Goal: Information Seeking & Learning: Check status

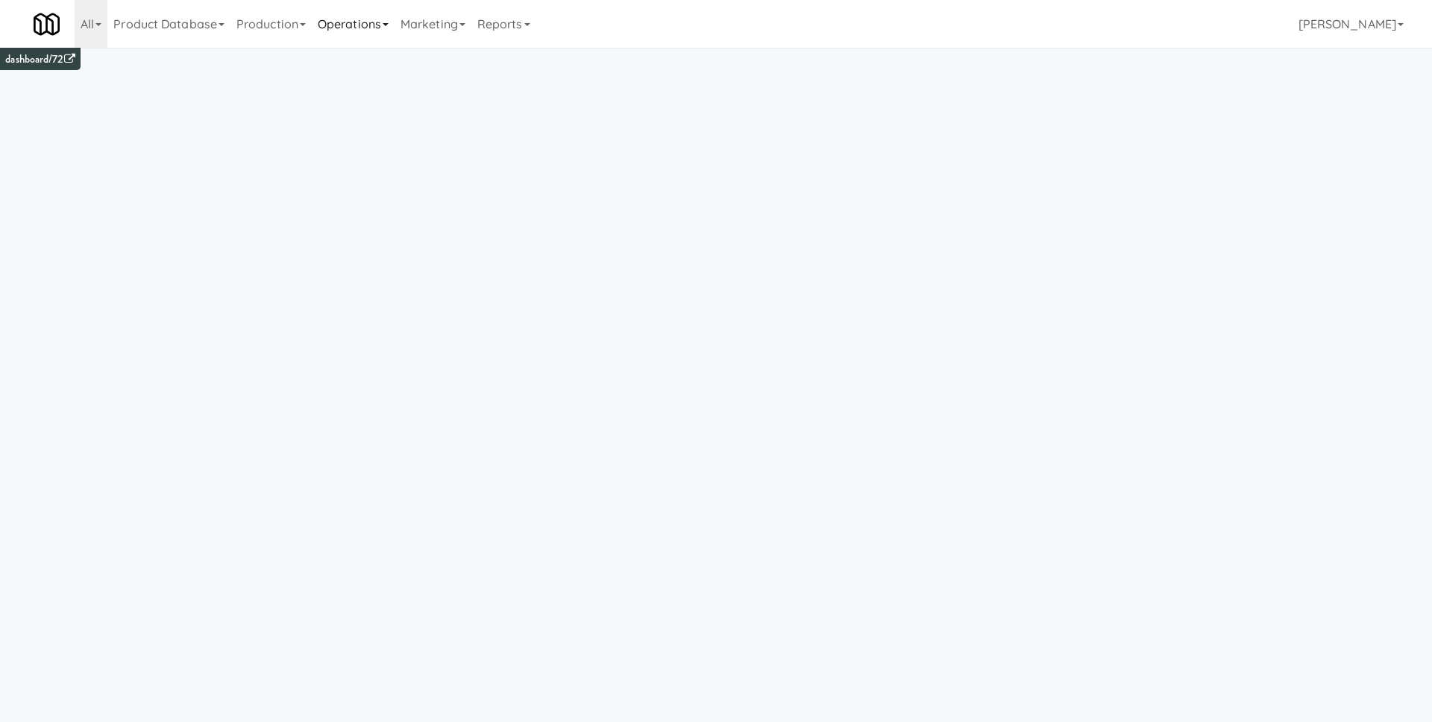
click at [371, 18] on link "Operations" at bounding box center [353, 24] width 83 height 48
click at [377, 119] on link "Operators" at bounding box center [371, 117] width 119 height 27
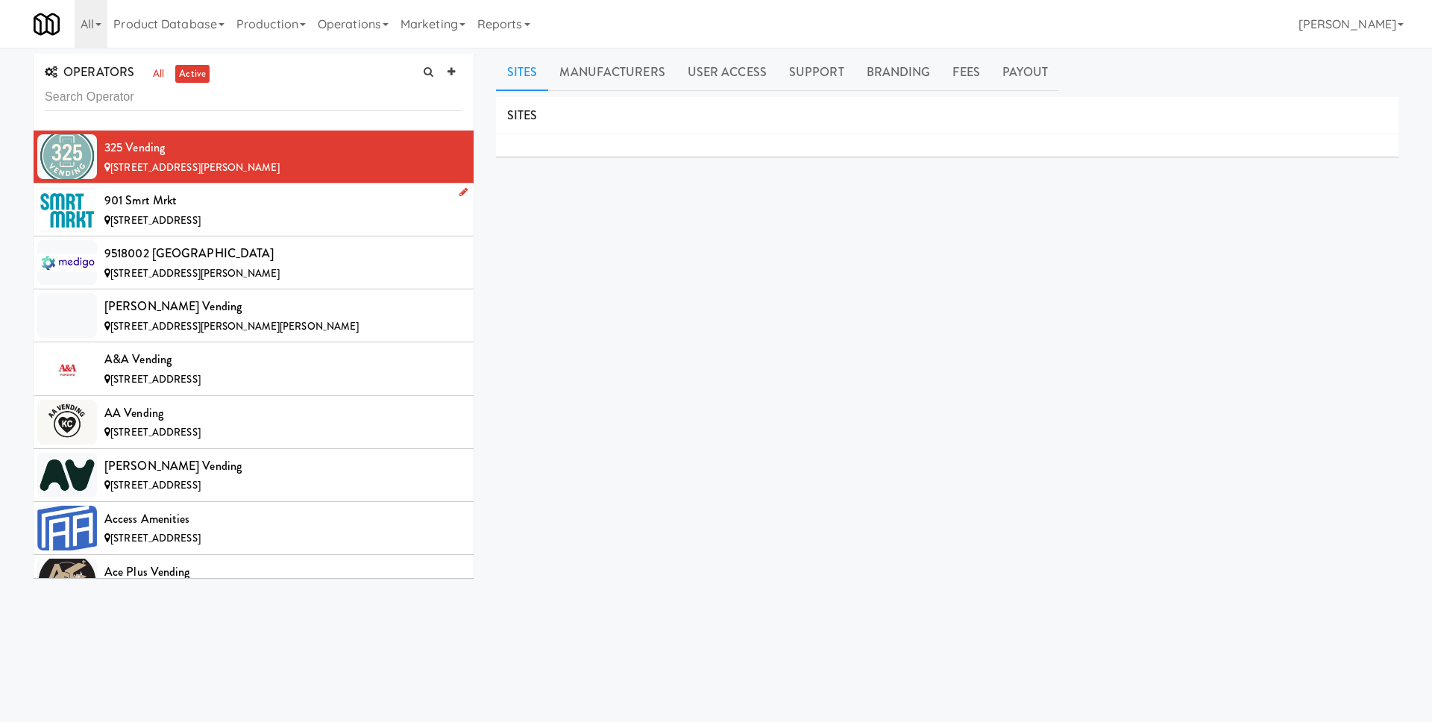
click at [316, 201] on div "901 Smrt Mrkt" at bounding box center [283, 200] width 358 height 22
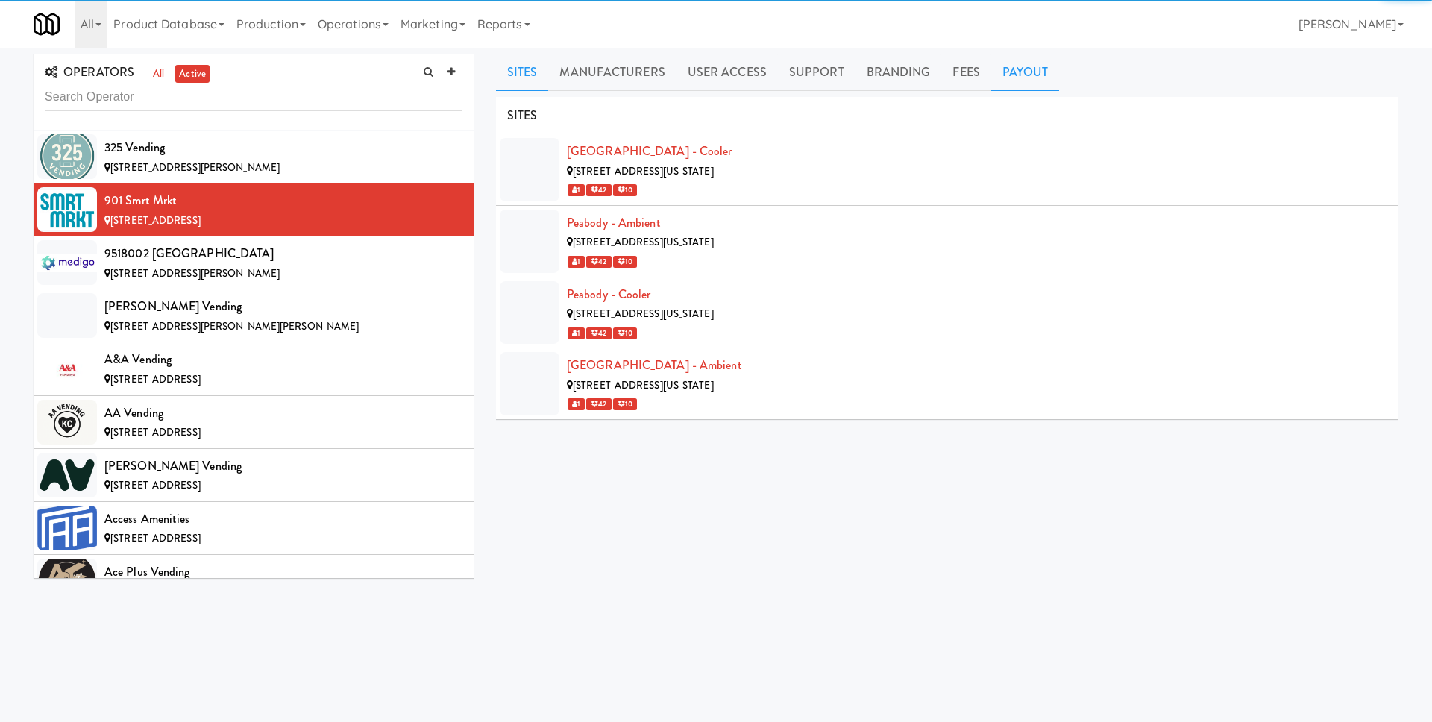
click at [1023, 69] on link "Payout" at bounding box center [1025, 72] width 69 height 37
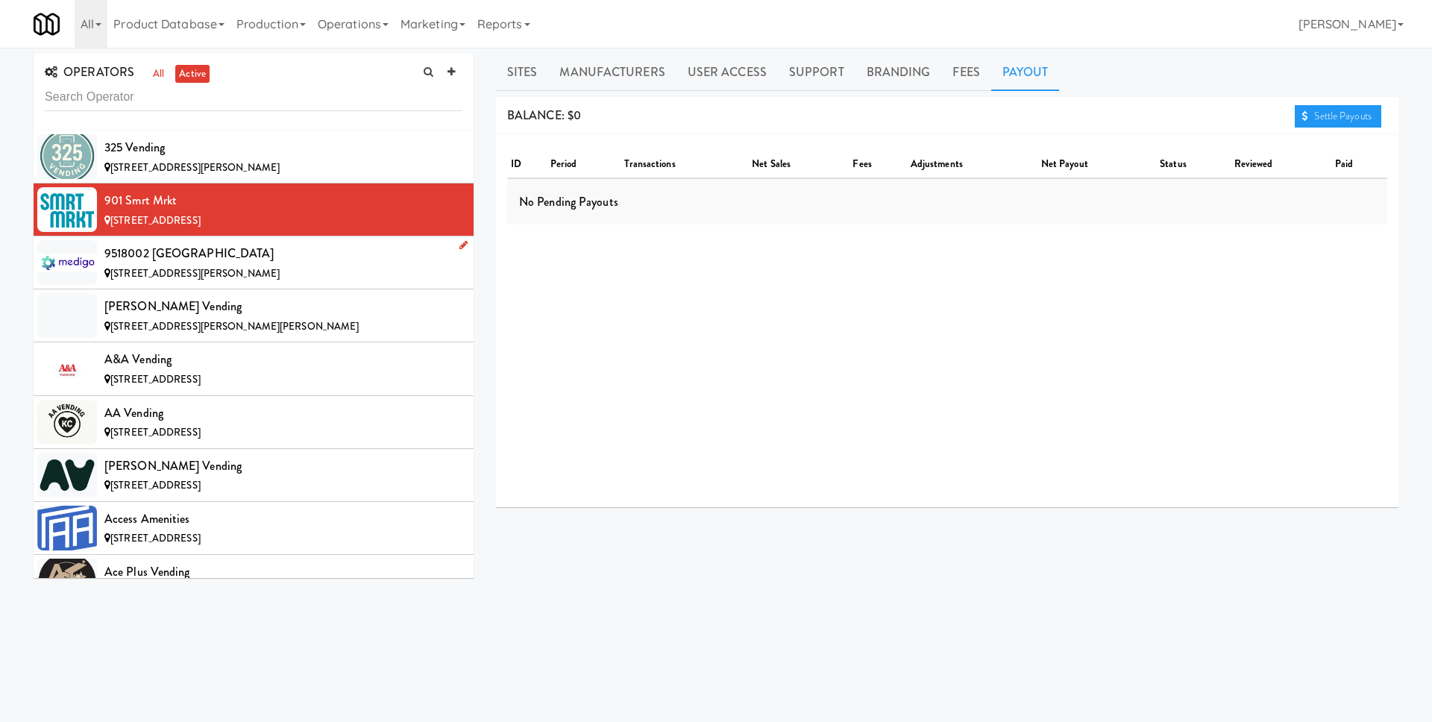
click at [346, 251] on div "9518002 [GEOGRAPHIC_DATA]" at bounding box center [283, 253] width 358 height 22
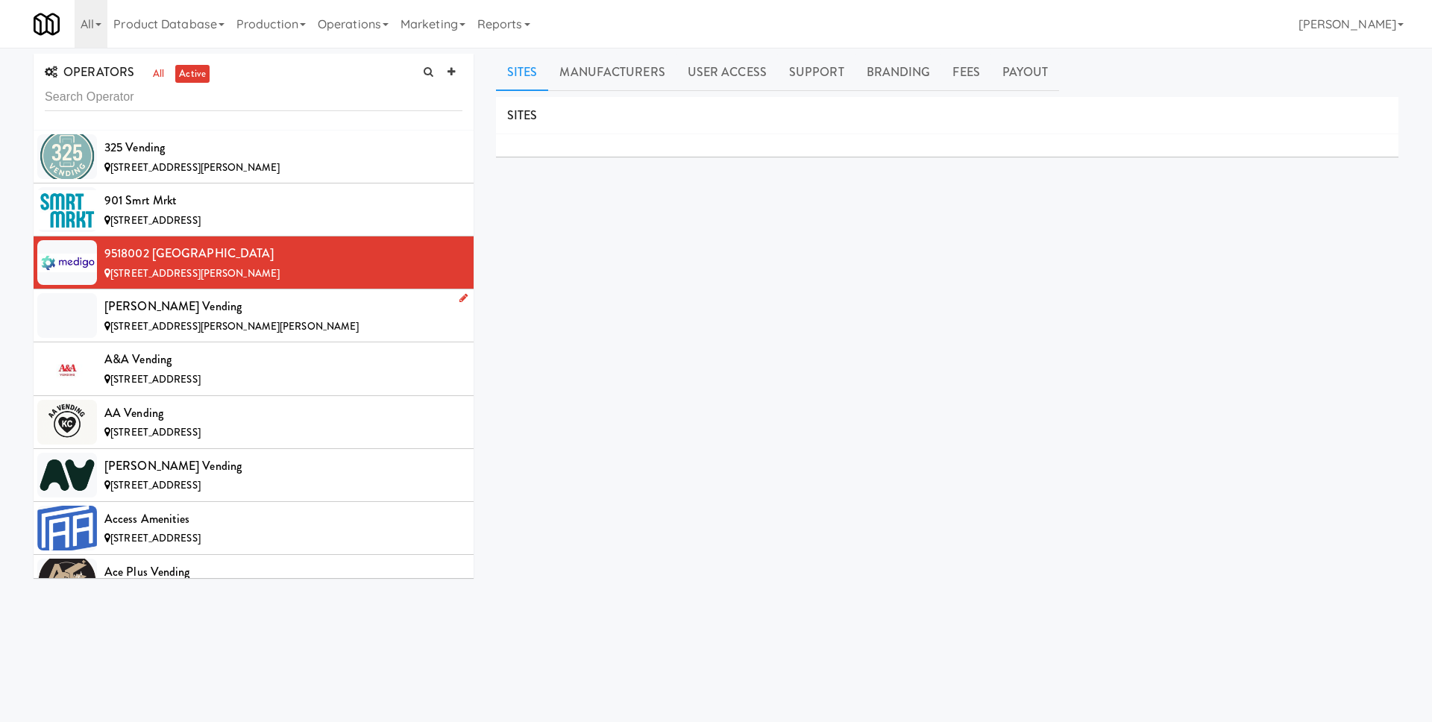
click at [239, 318] on div "[STREET_ADDRESS][PERSON_NAME][PERSON_NAME]" at bounding box center [283, 327] width 358 height 19
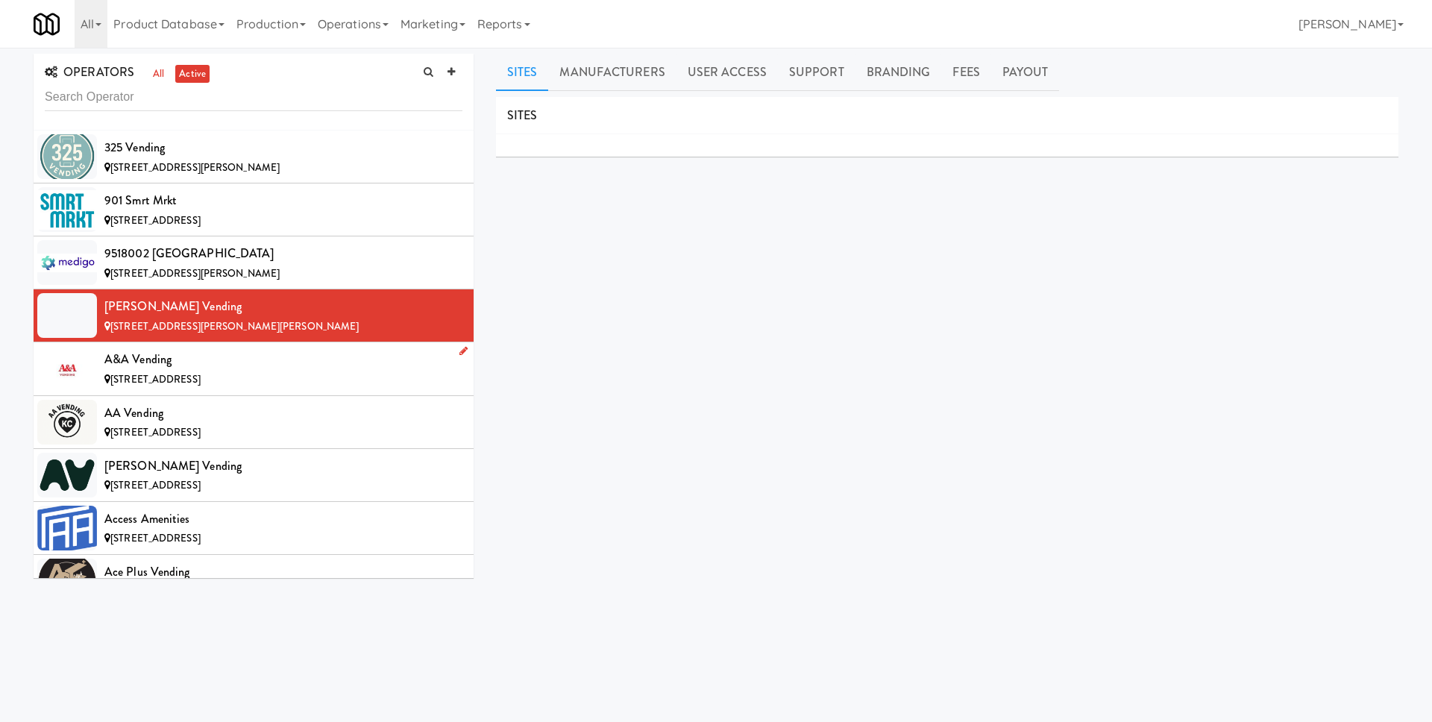
click at [318, 352] on div "A&A Vending" at bounding box center [283, 359] width 358 height 22
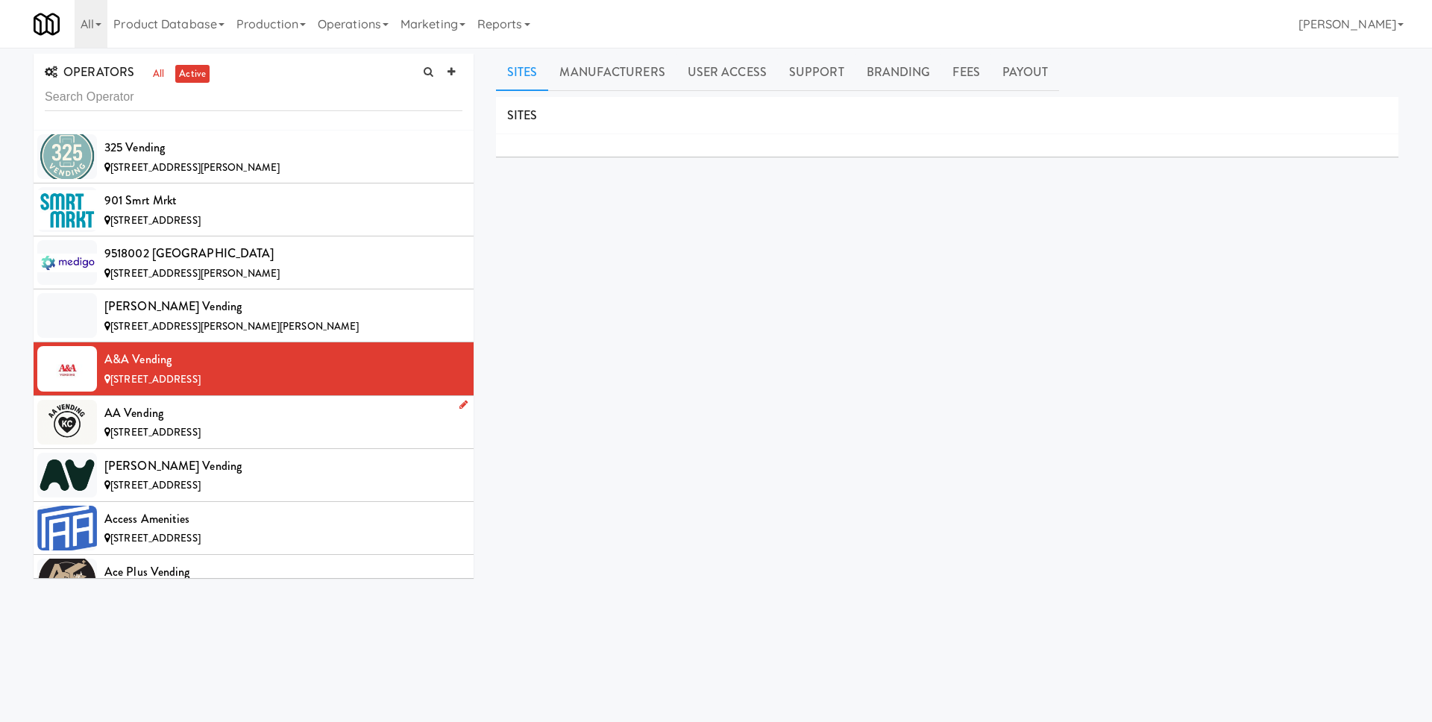
click at [276, 435] on div "[STREET_ADDRESS]" at bounding box center [283, 433] width 358 height 19
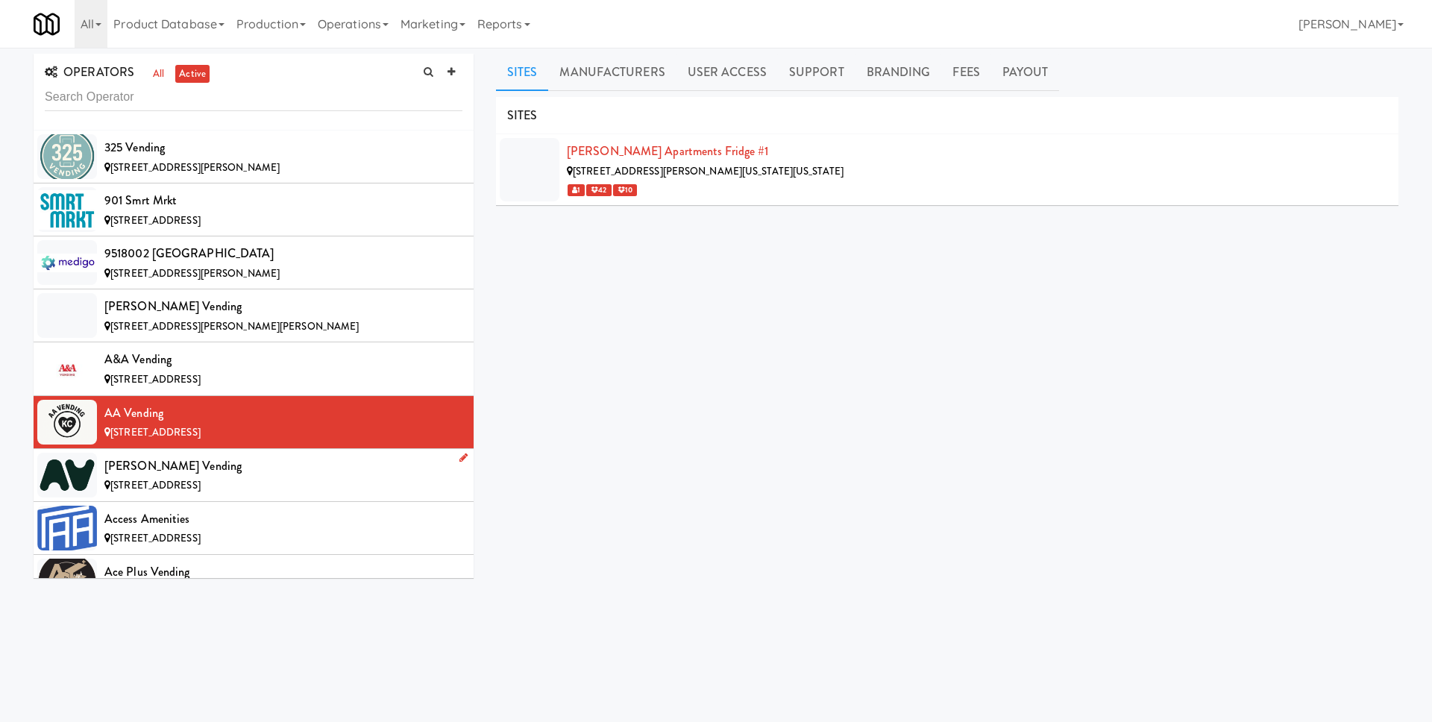
click at [283, 492] on div "[STREET_ADDRESS]" at bounding box center [283, 485] width 358 height 19
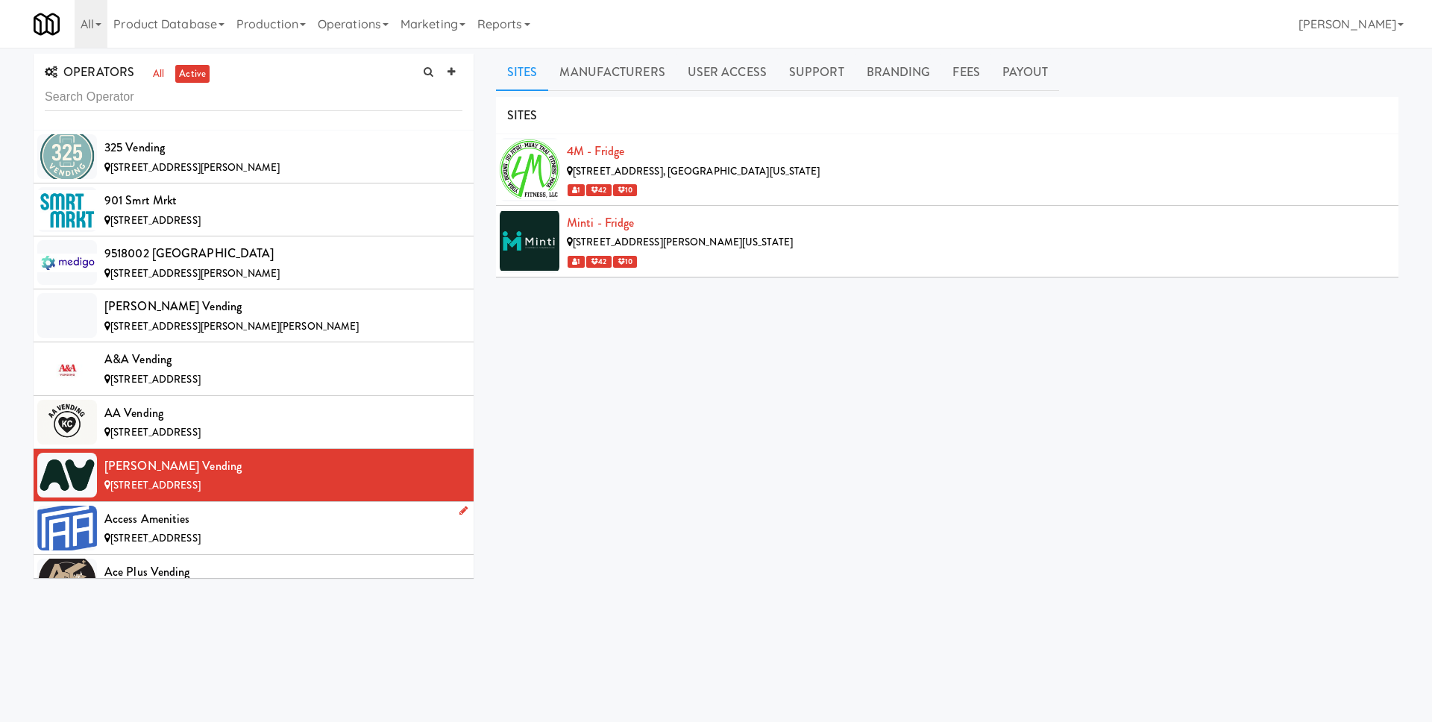
click at [277, 519] on div "Access Amenities" at bounding box center [283, 519] width 358 height 22
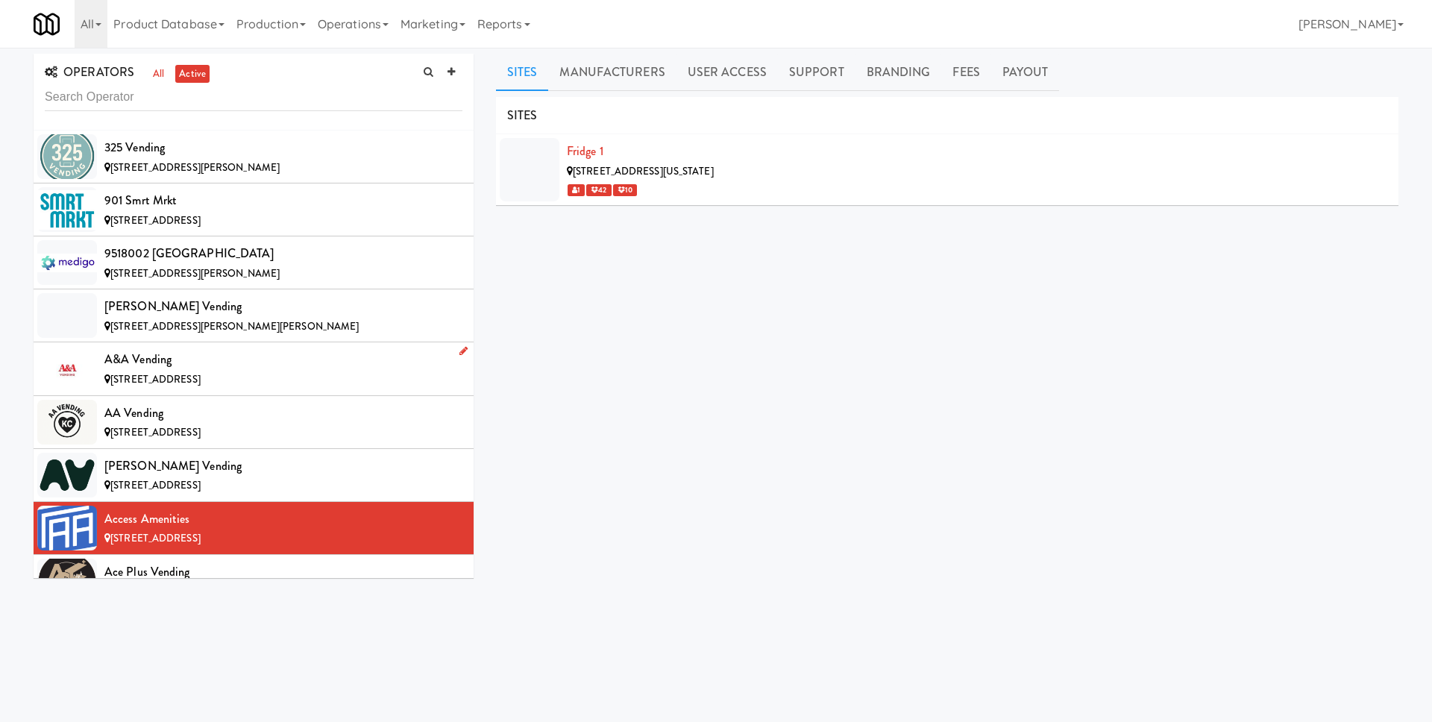
scroll to position [487, 0]
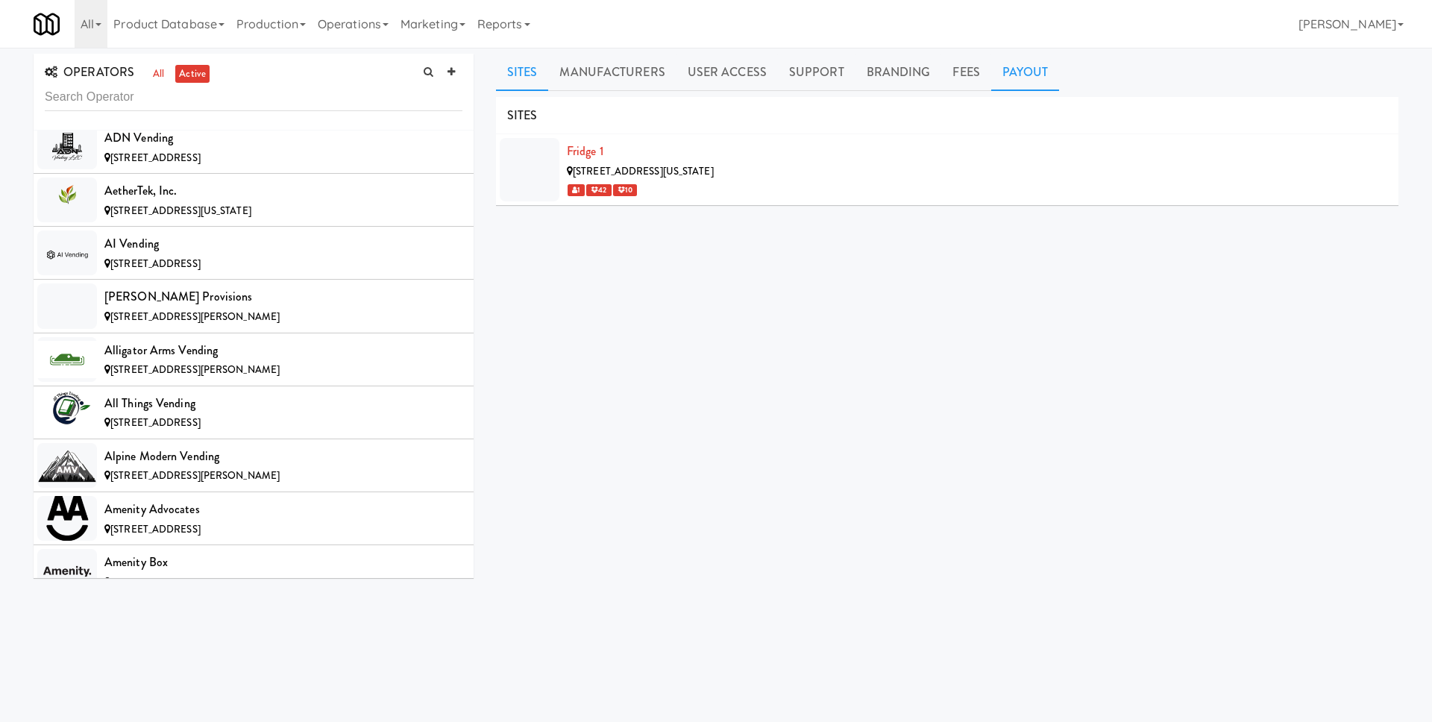
click at [1042, 86] on link "Payout" at bounding box center [1025, 72] width 69 height 37
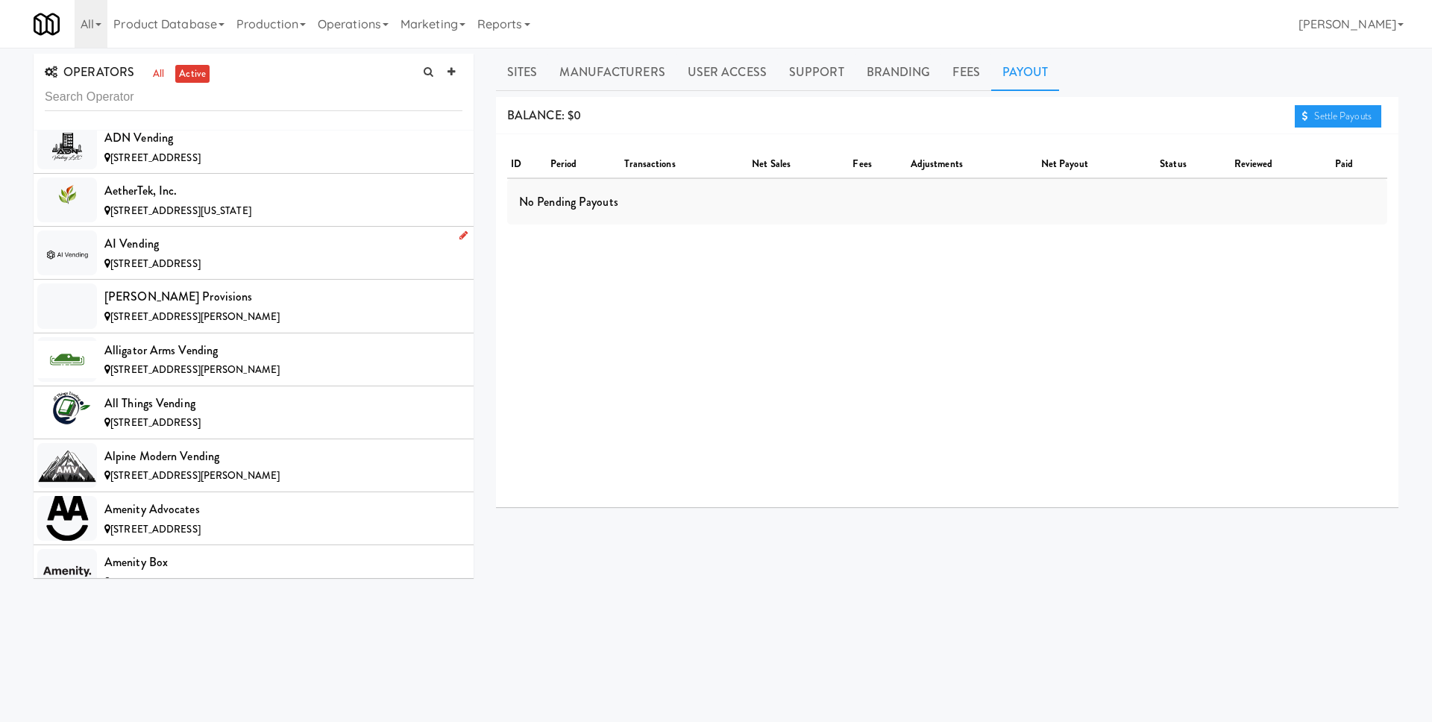
scroll to position [349, 0]
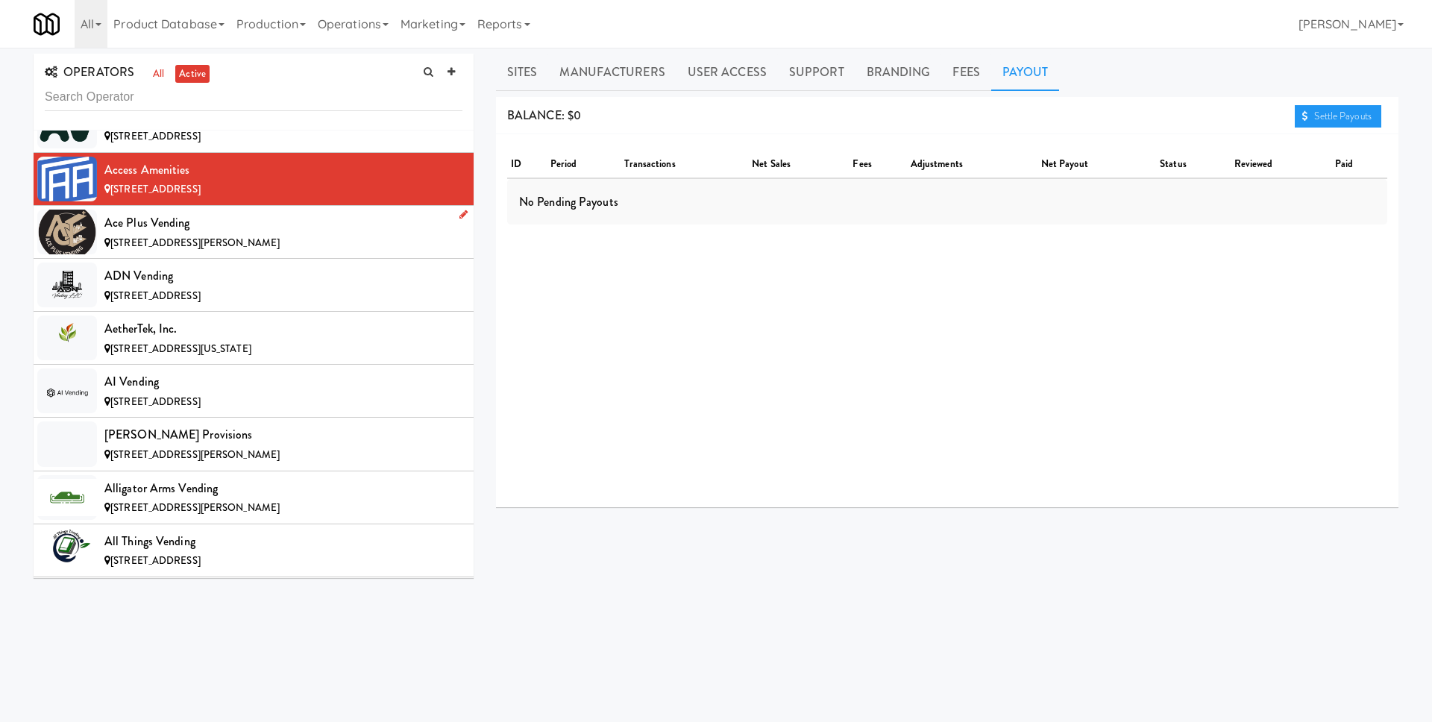
click at [288, 249] on div "[STREET_ADDRESS][PERSON_NAME]" at bounding box center [283, 243] width 358 height 19
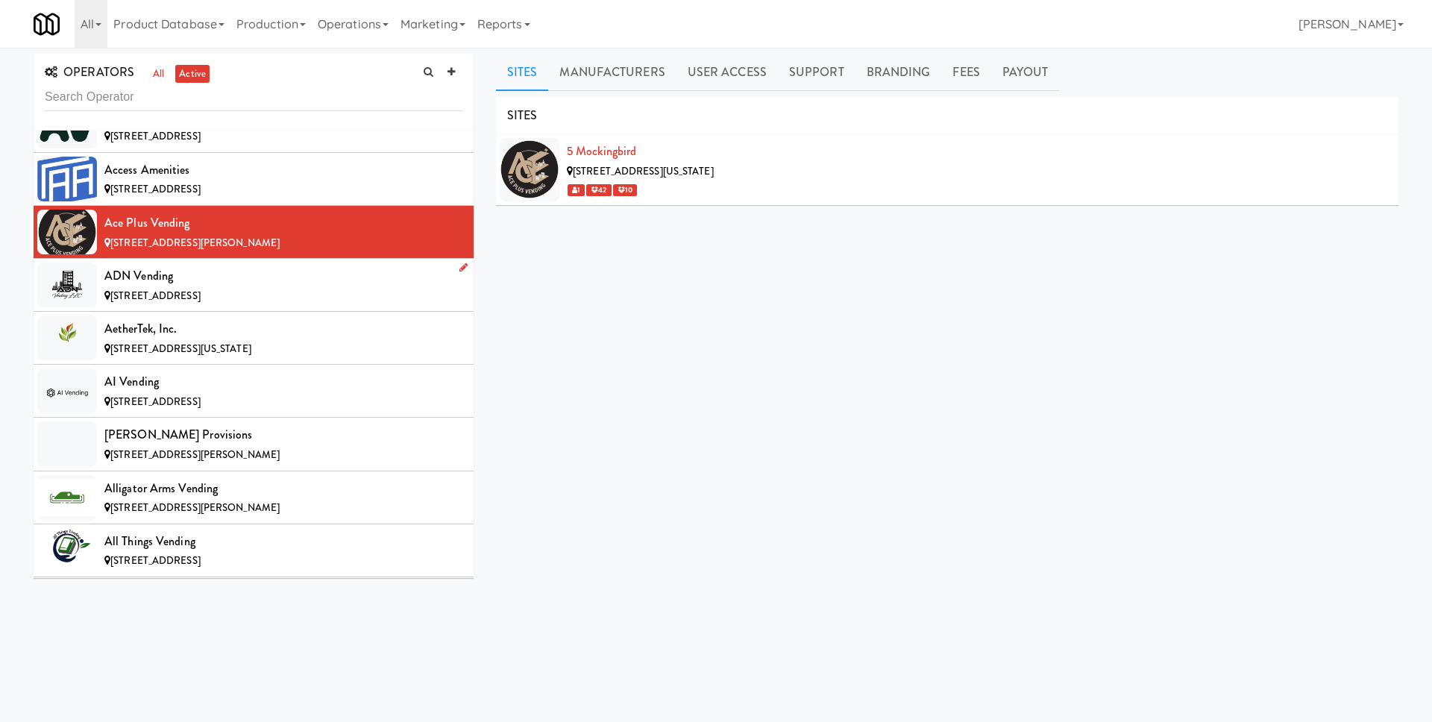
click at [308, 298] on div "[STREET_ADDRESS]" at bounding box center [283, 296] width 358 height 19
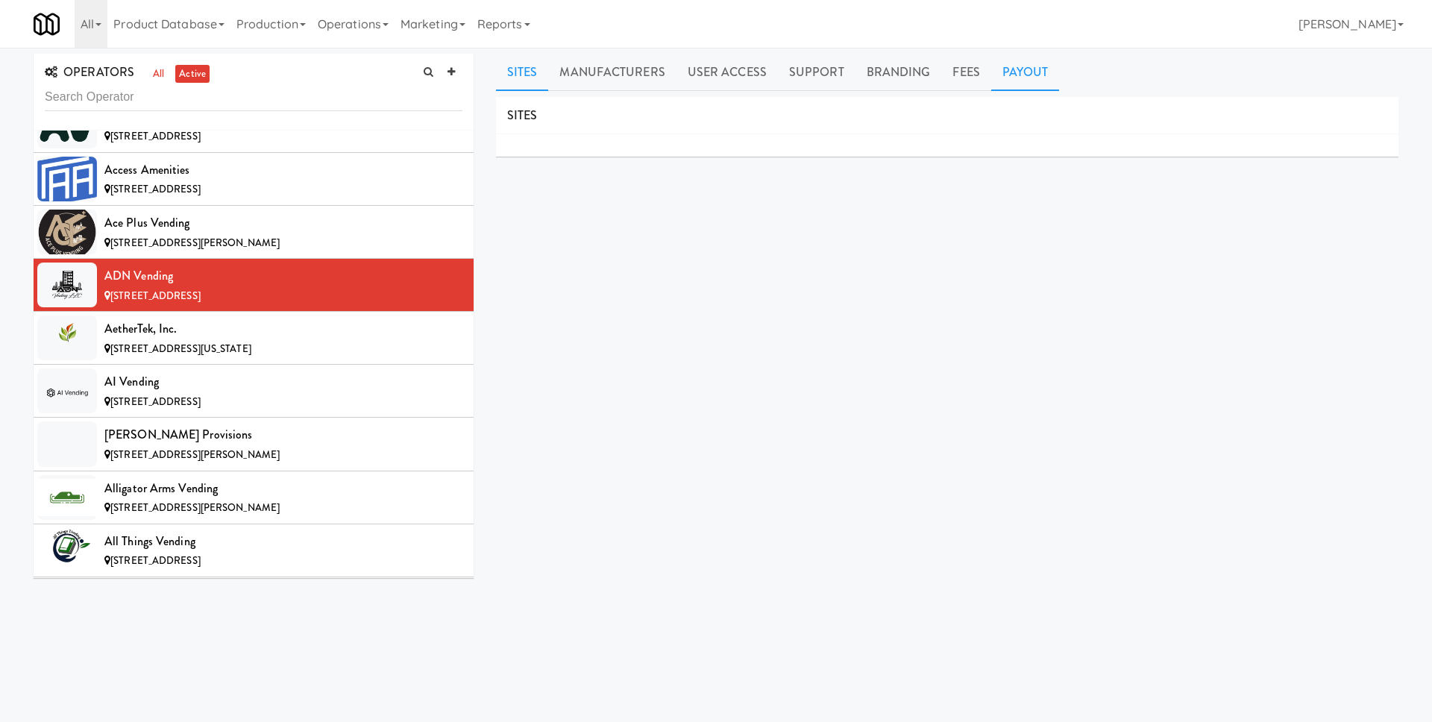
click at [991, 66] on link "Payout" at bounding box center [1025, 72] width 69 height 37
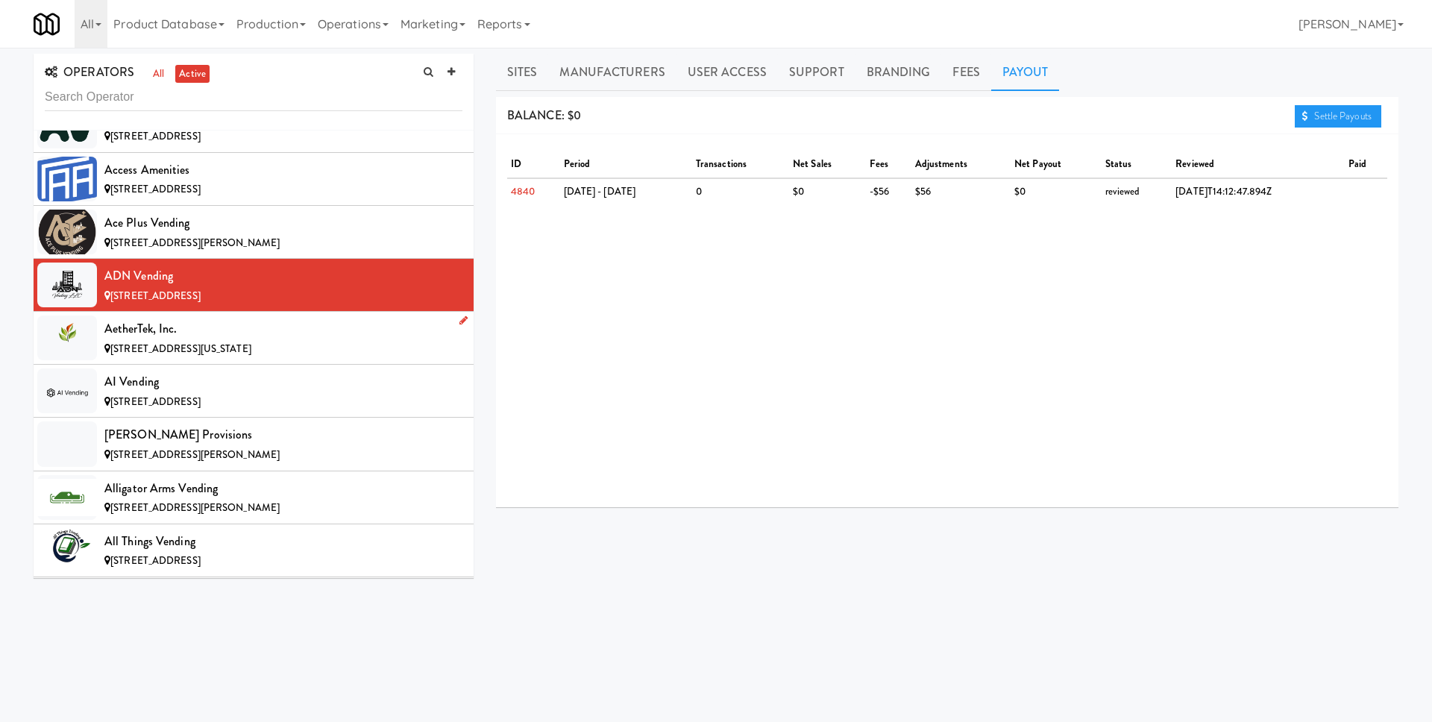
click at [298, 351] on div "[STREET_ADDRESS][US_STATE]" at bounding box center [283, 349] width 358 height 19
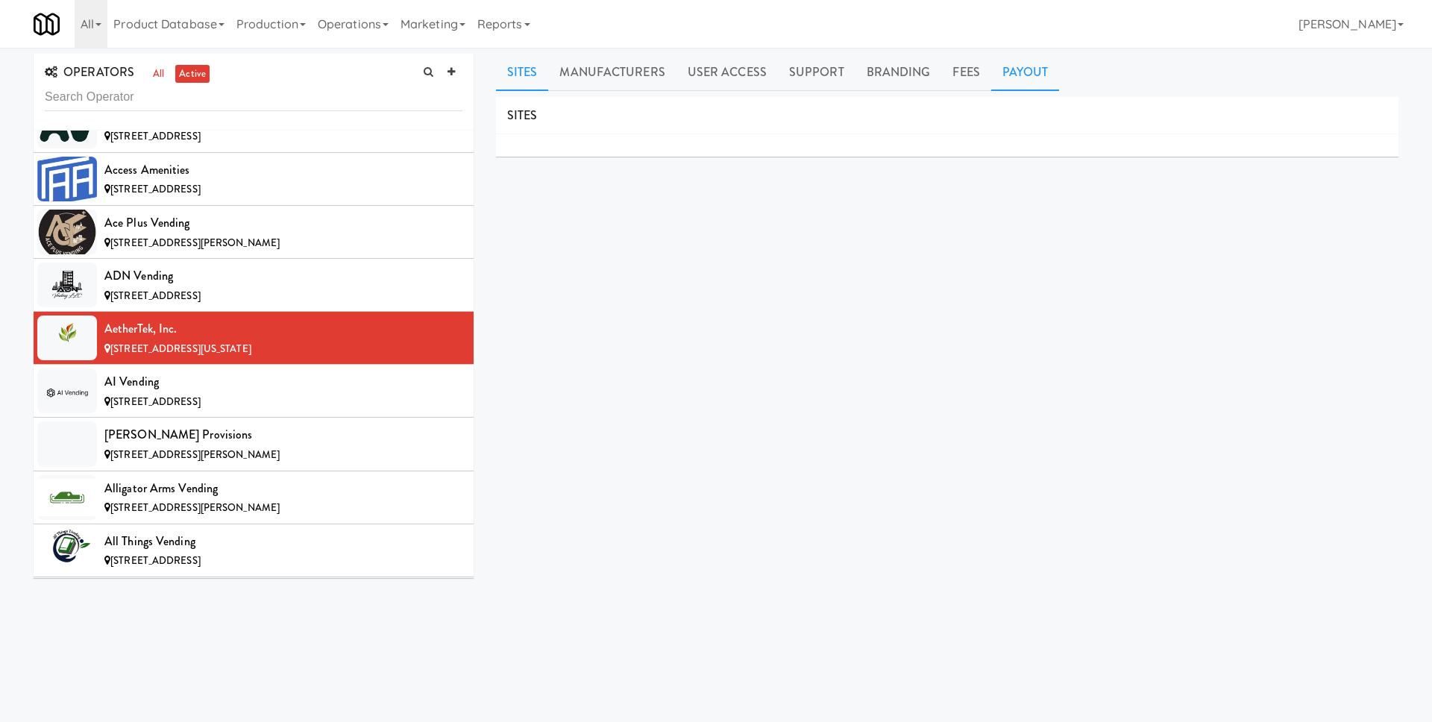
click at [999, 76] on link "Payout" at bounding box center [1025, 72] width 69 height 37
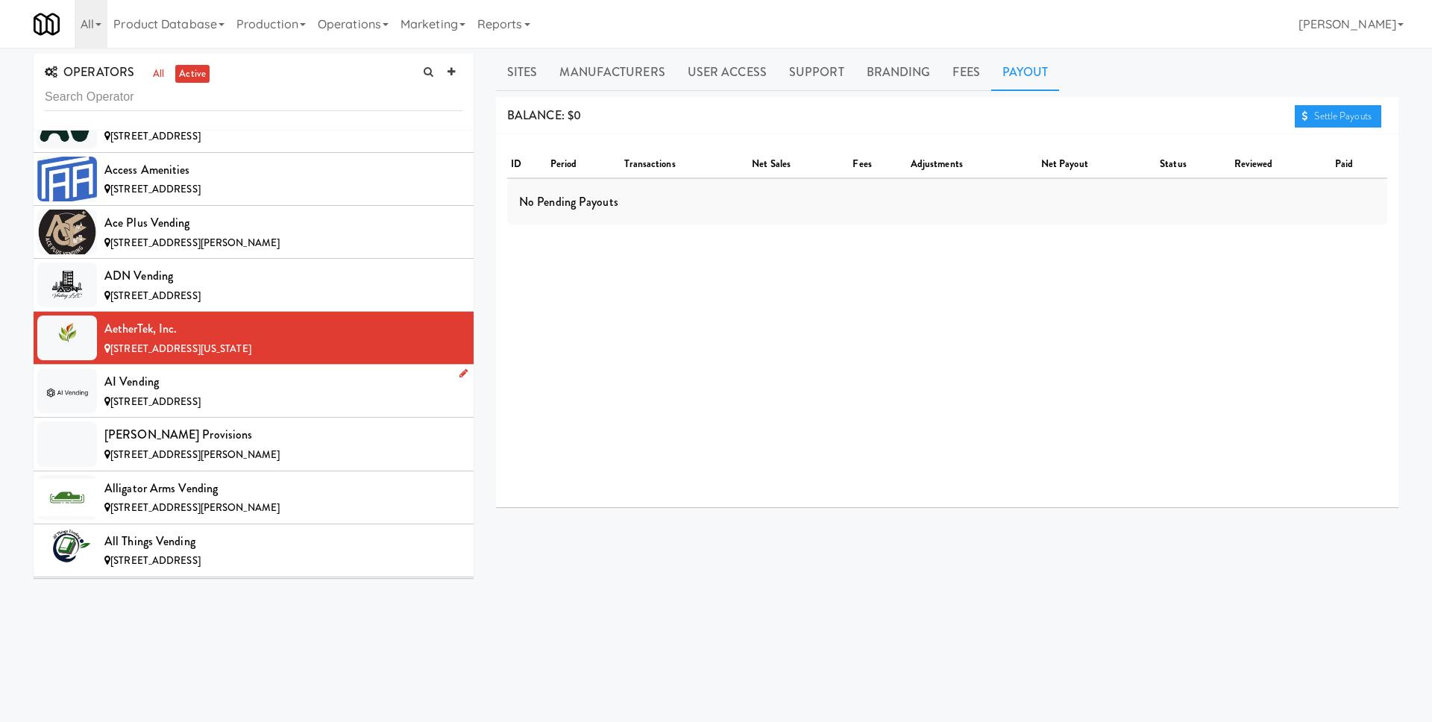
click at [249, 386] on div "AI Vending" at bounding box center [283, 382] width 358 height 22
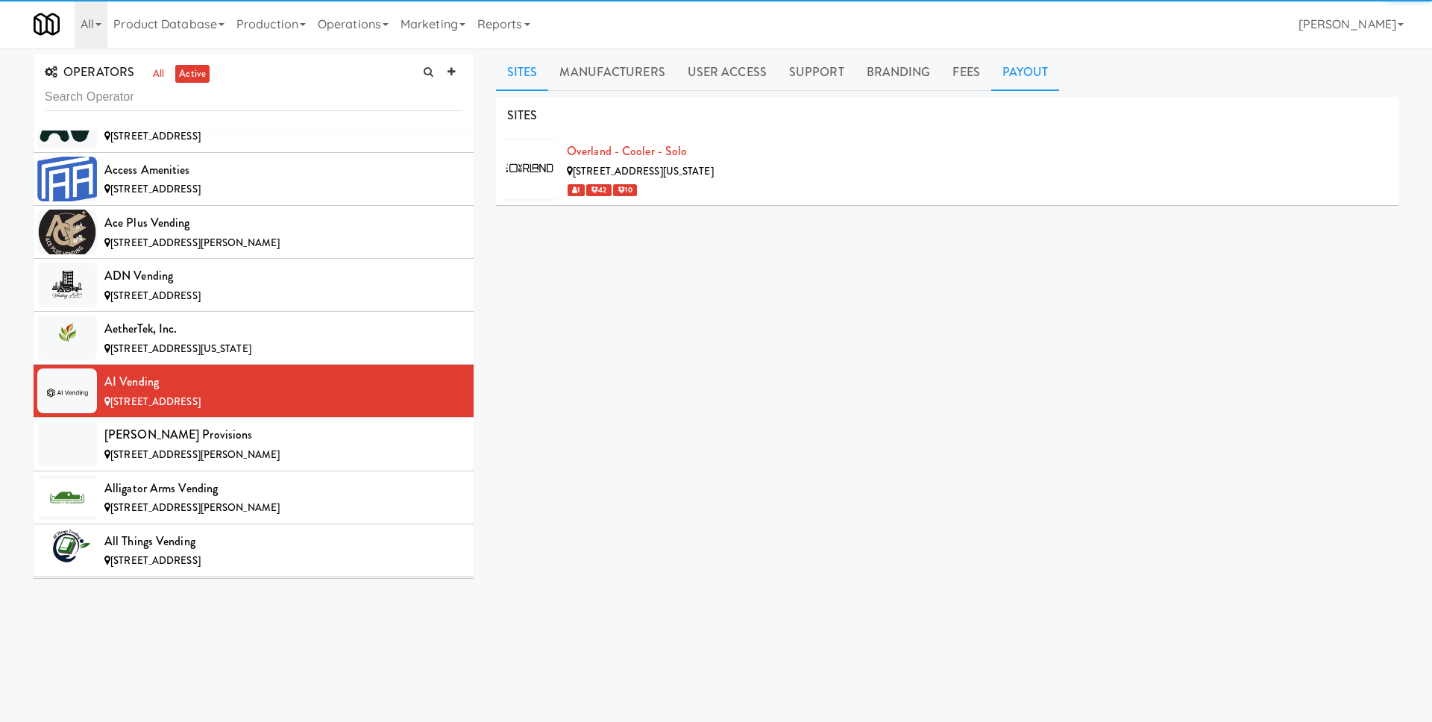
click at [1028, 68] on link "Payout" at bounding box center [1025, 72] width 69 height 37
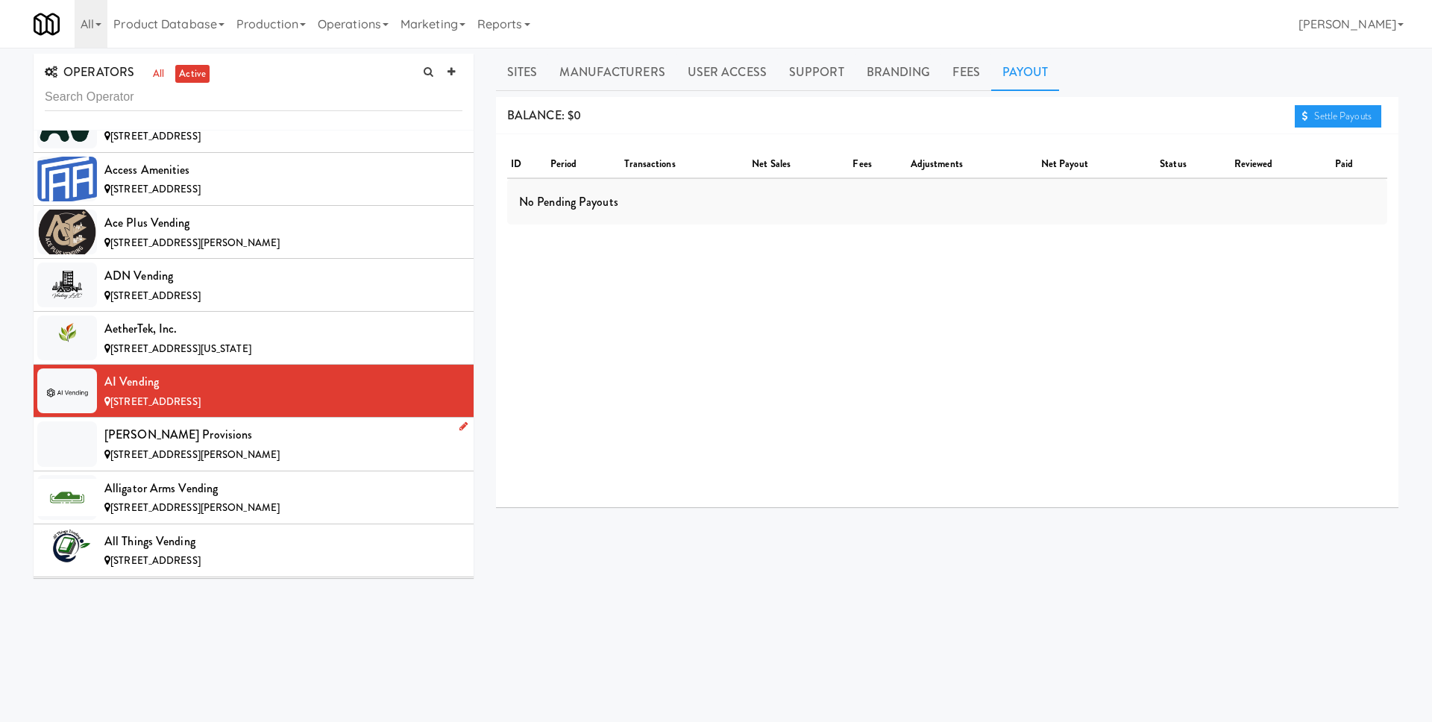
click at [304, 428] on div "[PERSON_NAME] Provisions" at bounding box center [283, 435] width 358 height 22
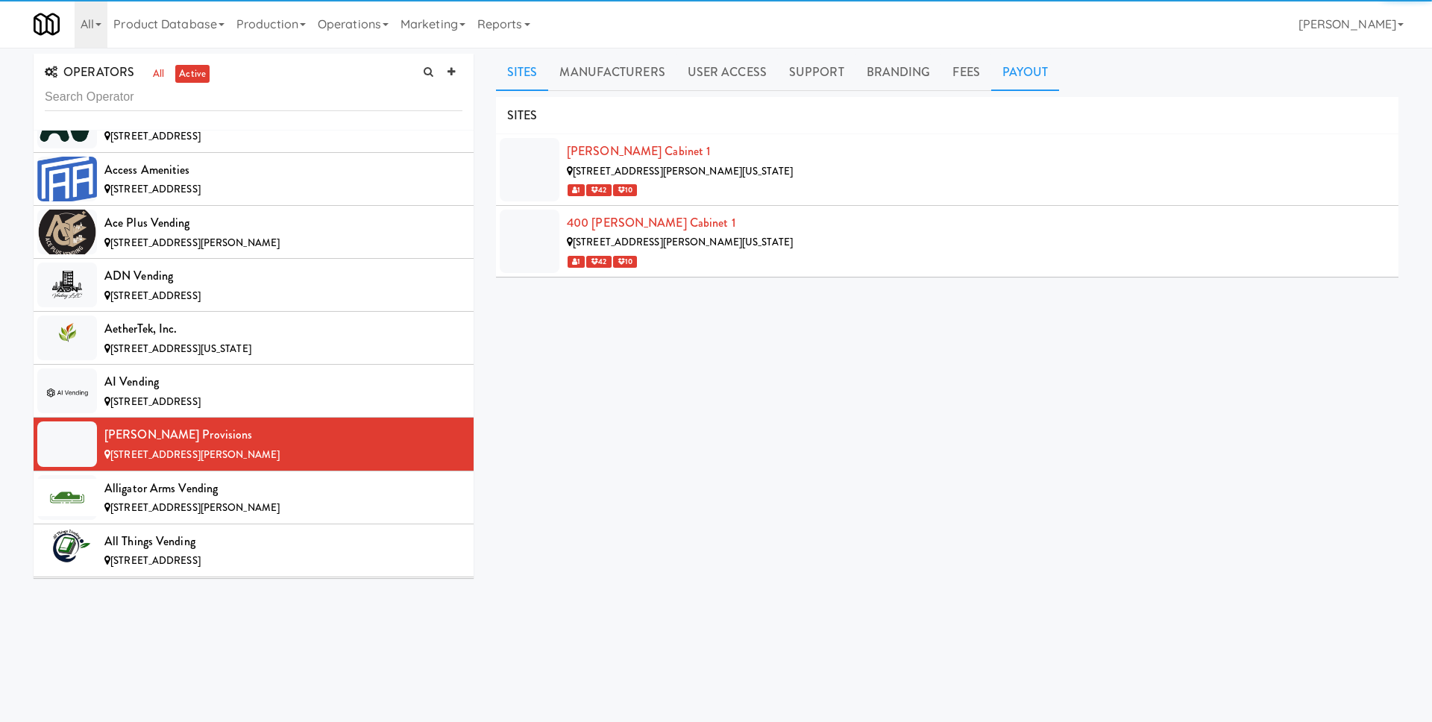
click at [1029, 74] on link "Payout" at bounding box center [1025, 72] width 69 height 37
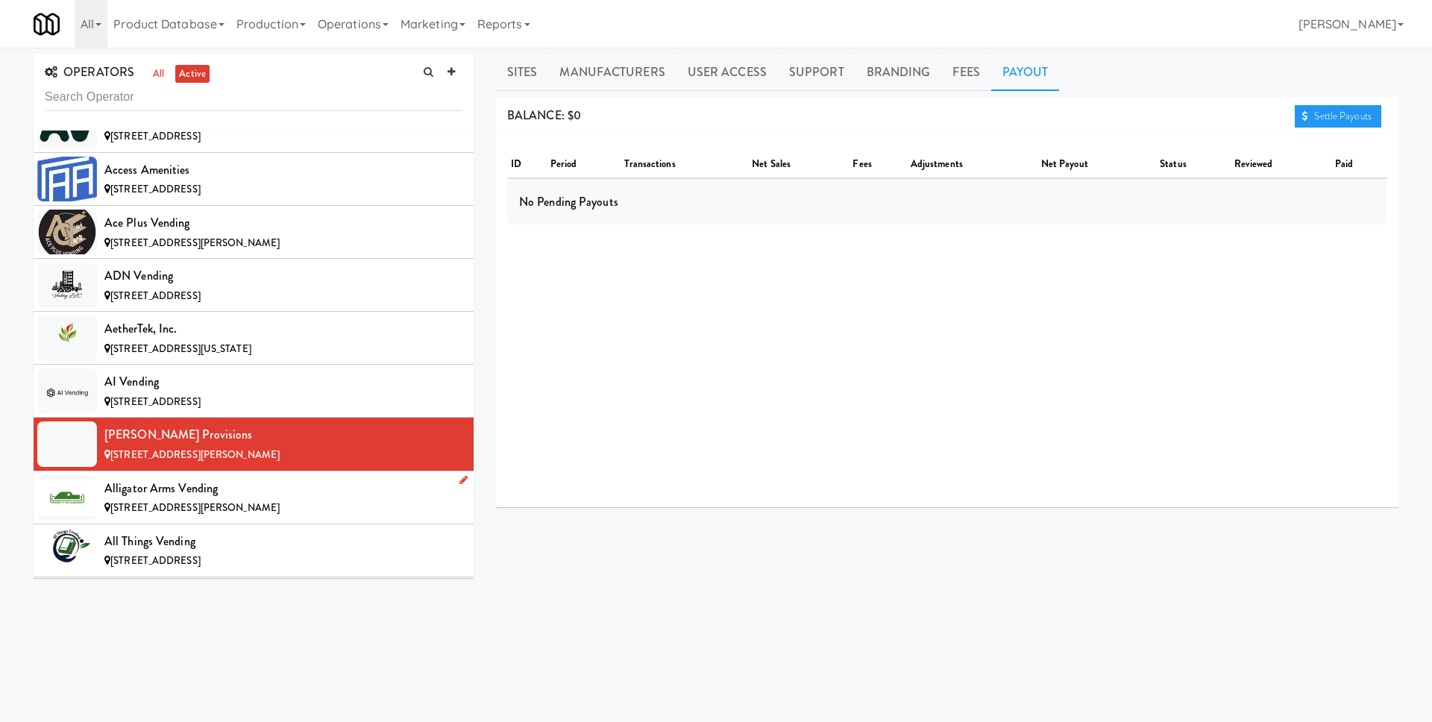
click at [303, 494] on div "Alligator Arms Vending" at bounding box center [283, 488] width 358 height 22
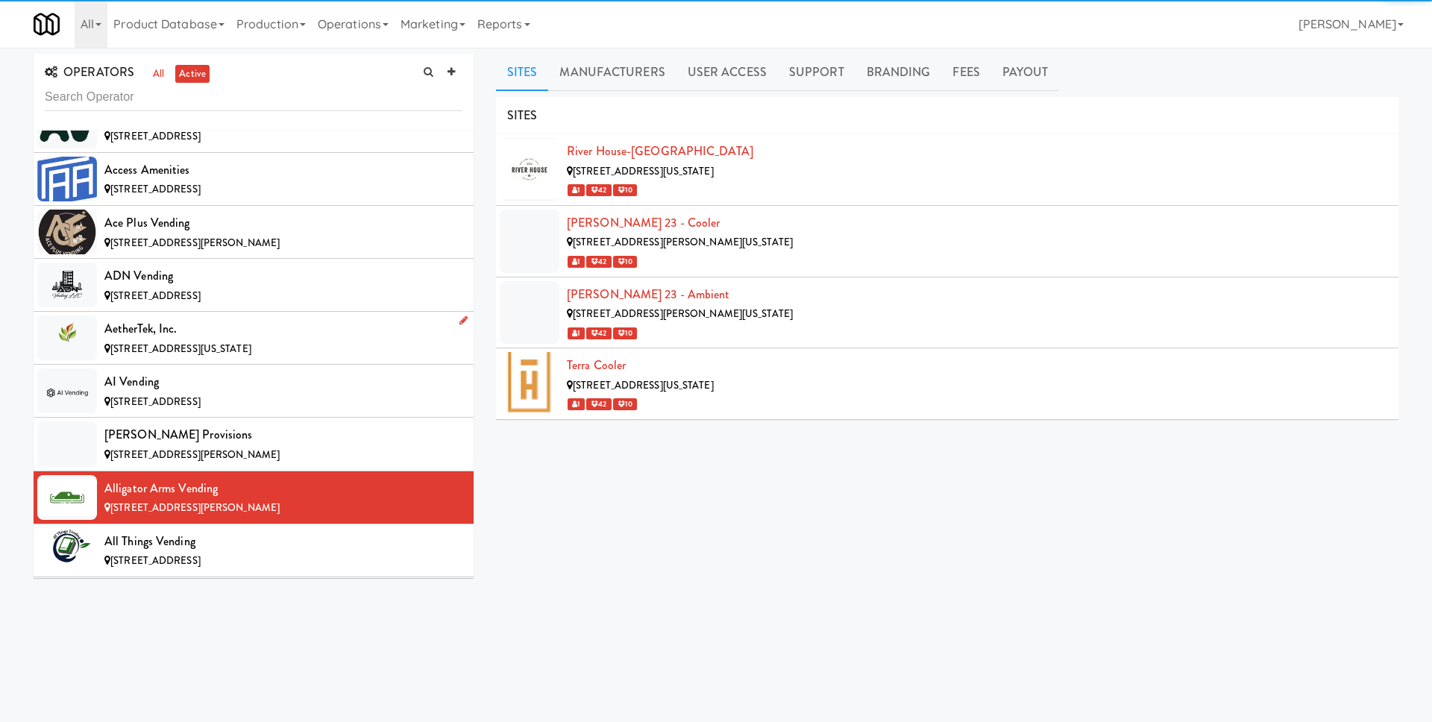
click at [1012, 74] on link "Payout" at bounding box center [1025, 72] width 69 height 37
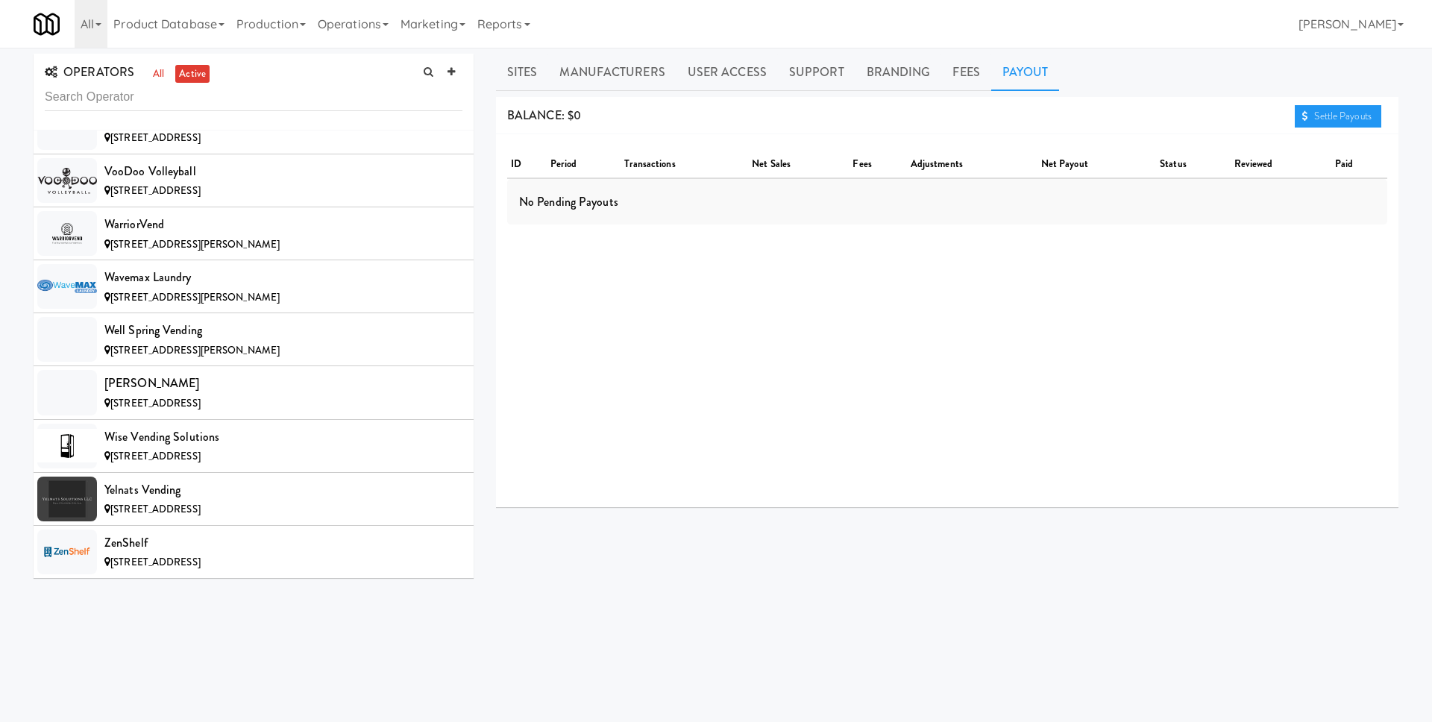
drag, startPoint x: 579, startPoint y: 112, endPoint x: 588, endPoint y: 112, distance: 8.9
click at [588, 112] on div "BALANCE: $0 Settle Payouts" at bounding box center [947, 116] width 902 height 38
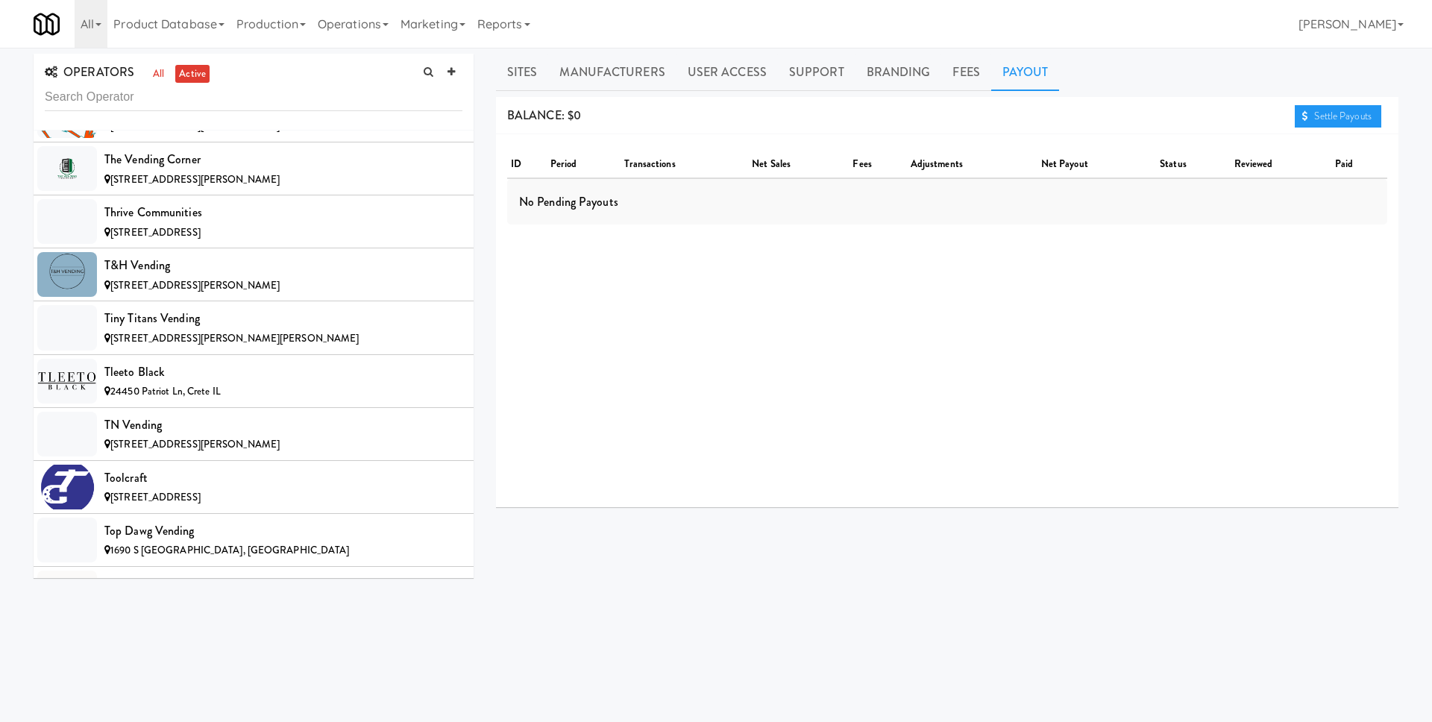
scroll to position [13152, 0]
